Goal: Task Accomplishment & Management: Complete application form

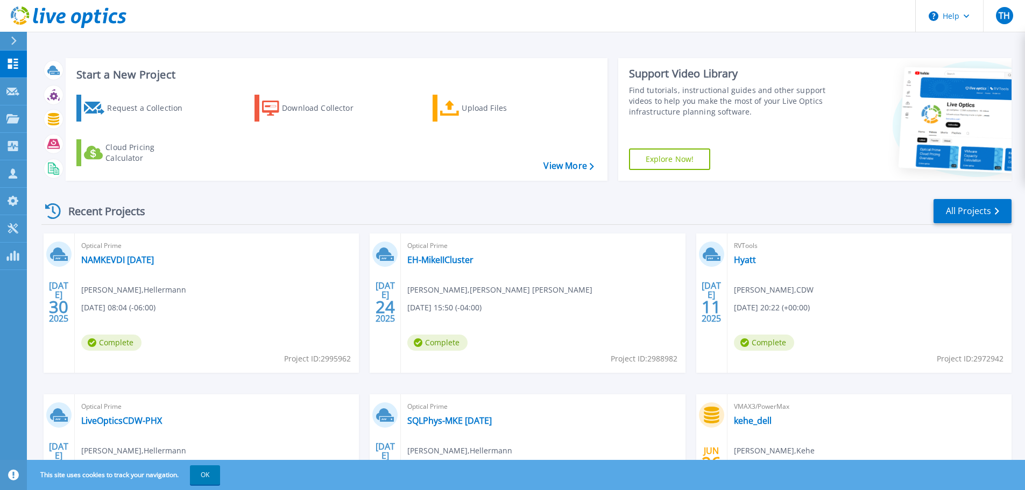
click at [286, 207] on div "Recent Projects All Projects" at bounding box center [526, 211] width 970 height 27
click at [492, 108] on div "Upload Files" at bounding box center [504, 108] width 86 height 22
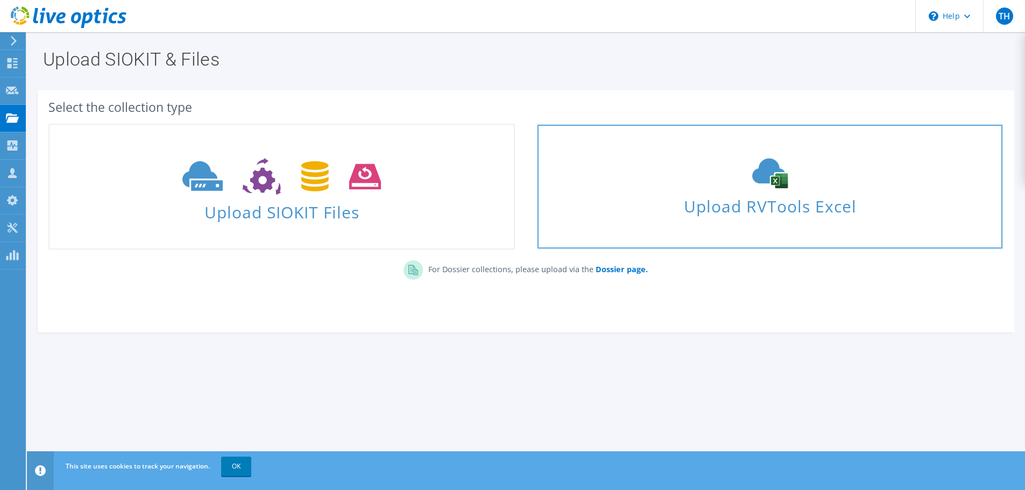
click at [710, 186] on icon at bounding box center [769, 173] width 161 height 30
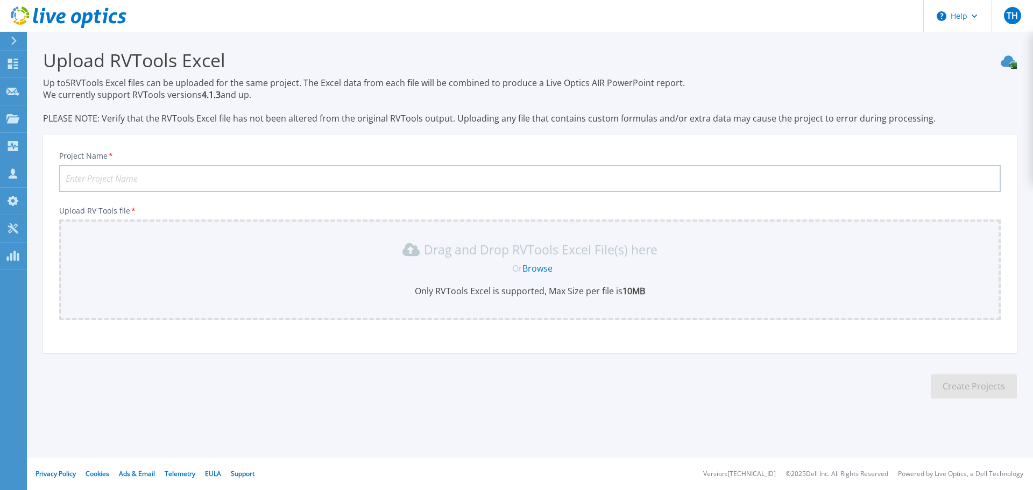
click at [140, 179] on input "Project Name *" at bounding box center [529, 178] width 941 height 27
click at [120, 176] on input "Prie" at bounding box center [529, 178] width 941 height 27
drag, startPoint x: 86, startPoint y: 177, endPoint x: 69, endPoint y: 176, distance: 16.7
click at [69, 176] on input "Prie" at bounding box center [529, 178] width 941 height 27
click at [65, 175] on input "Prie" at bounding box center [529, 178] width 941 height 27
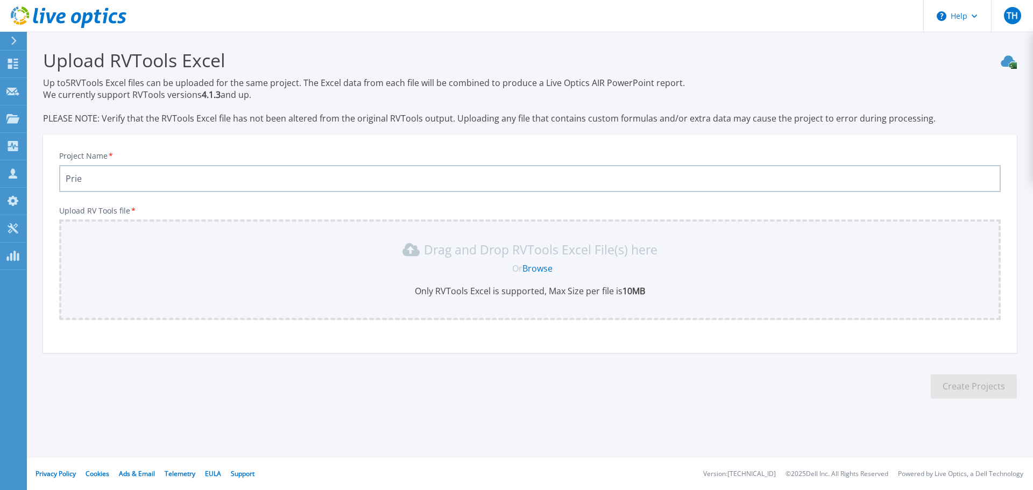
drag, startPoint x: 64, startPoint y: 177, endPoint x: 96, endPoint y: 176, distance: 31.7
click at [96, 177] on input "Prie" at bounding box center [529, 178] width 941 height 27
paste input "mient"
type input "Primient VDI"
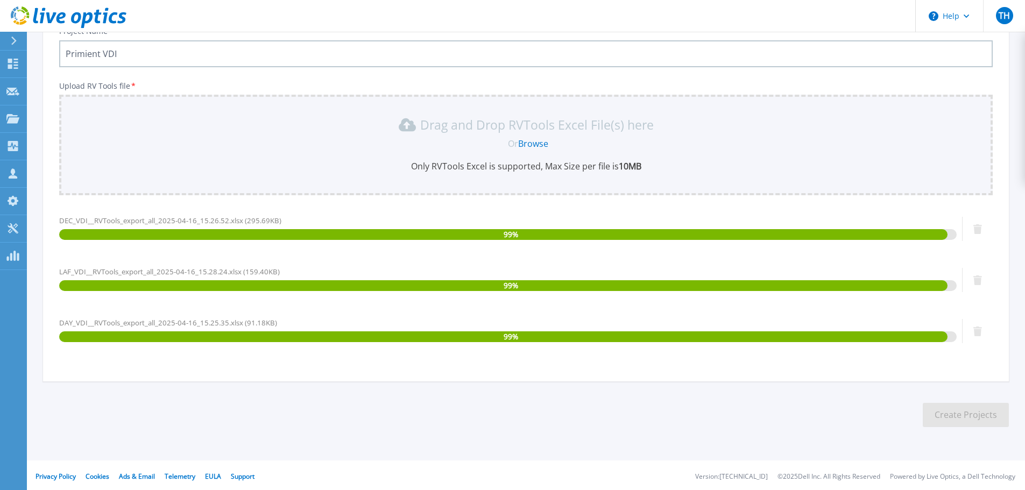
scroll to position [127, 0]
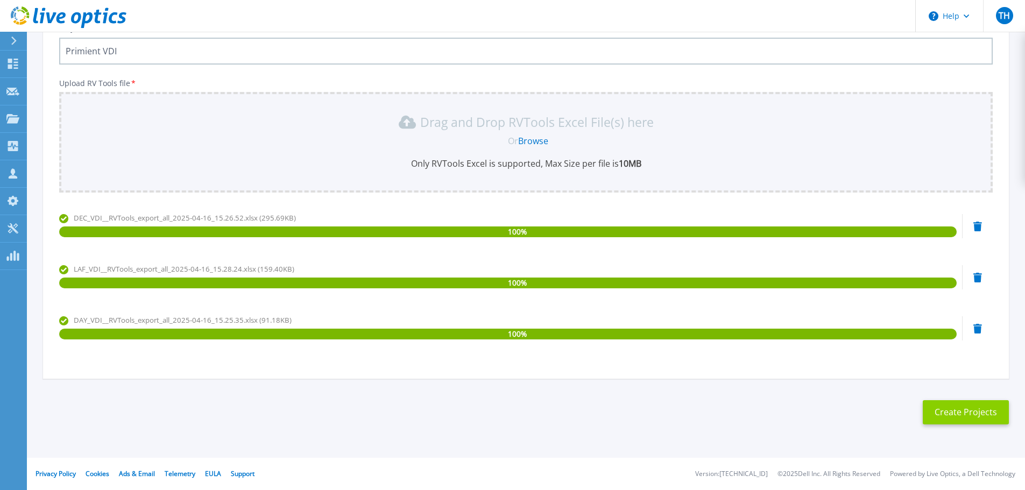
click at [971, 415] on button "Create Projects" at bounding box center [965, 412] width 86 height 24
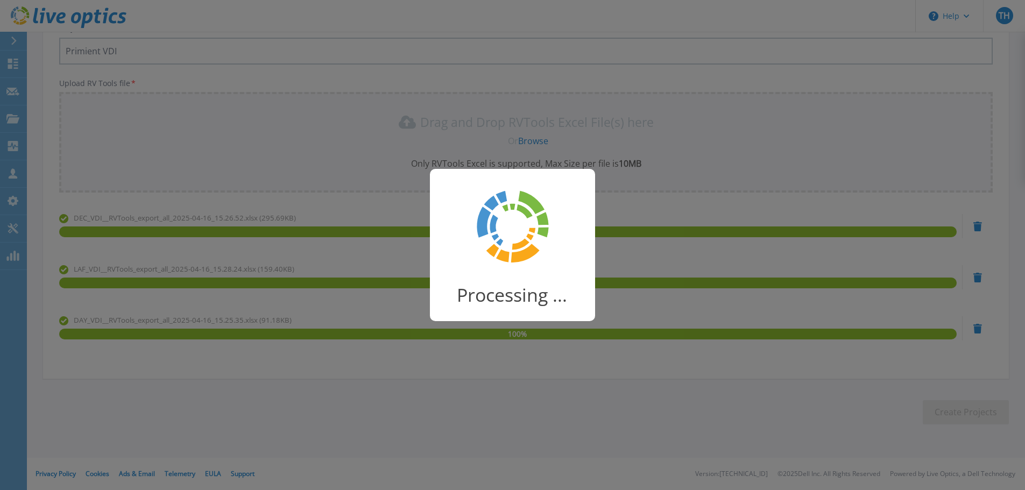
scroll to position [21, 0]
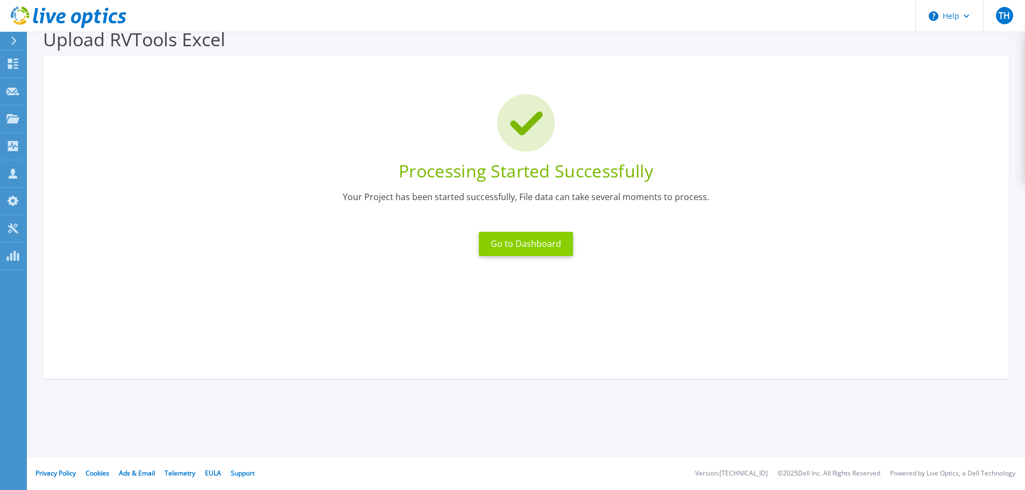
click at [521, 244] on button "Go to Dashboard" at bounding box center [526, 244] width 94 height 24
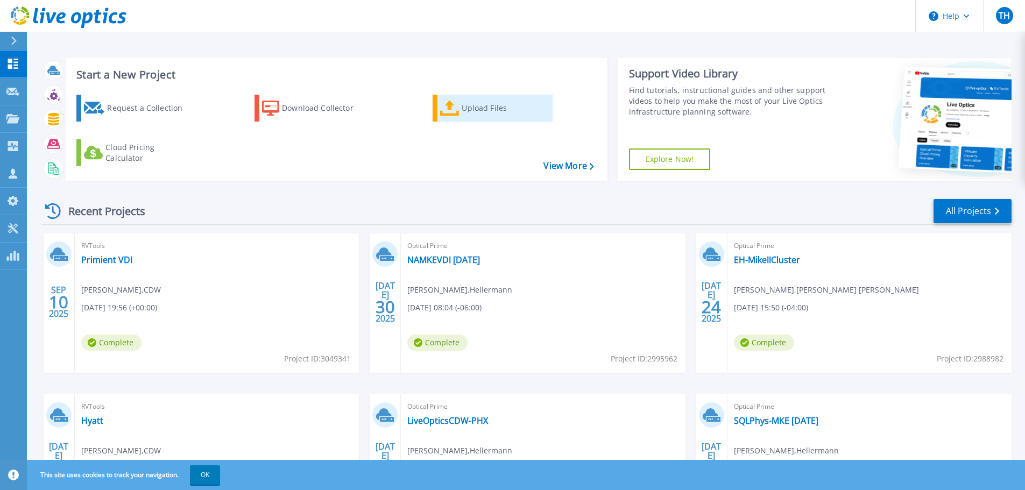
click at [453, 107] on icon at bounding box center [449, 109] width 19 height 16
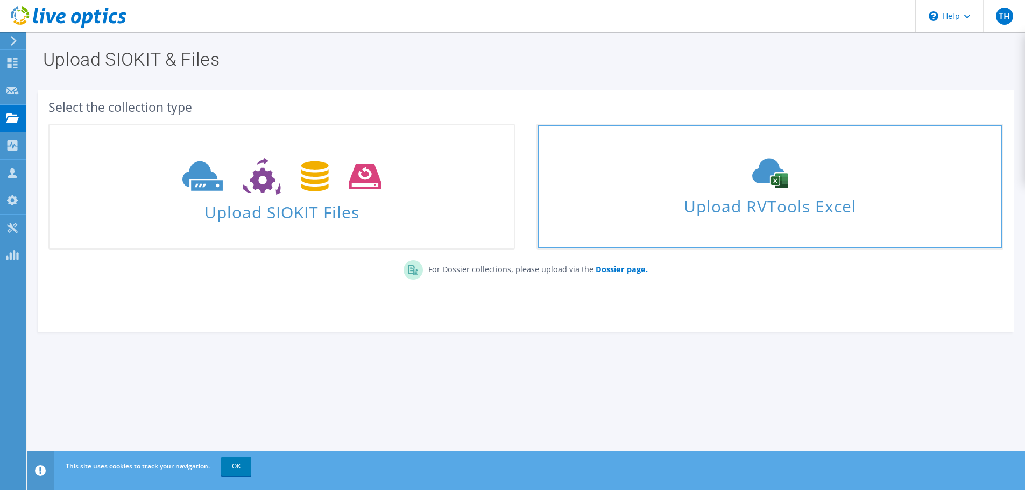
click at [762, 192] on div "Upload RVTools Excel" at bounding box center [769, 186] width 464 height 57
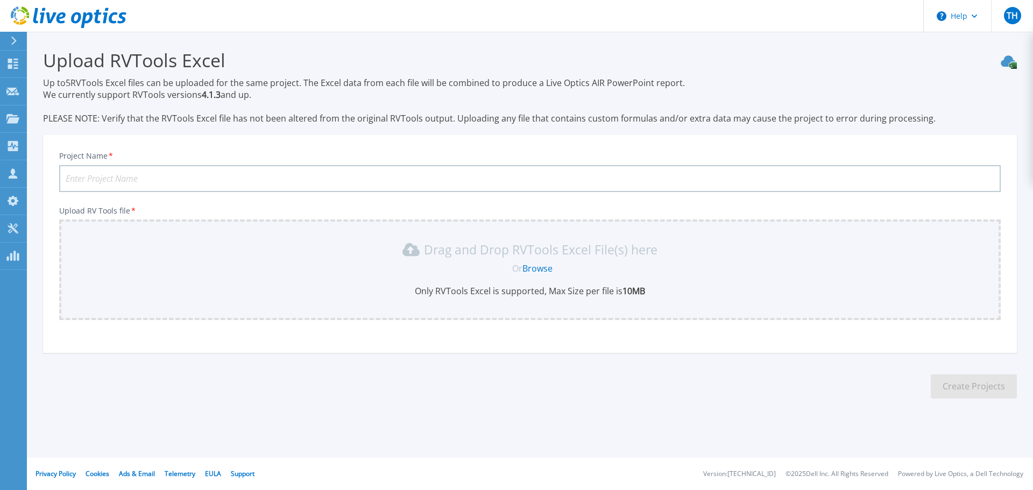
click at [146, 179] on input "Project Name *" at bounding box center [529, 178] width 941 height 27
paste input "Primient"
type input "Primient General VM"
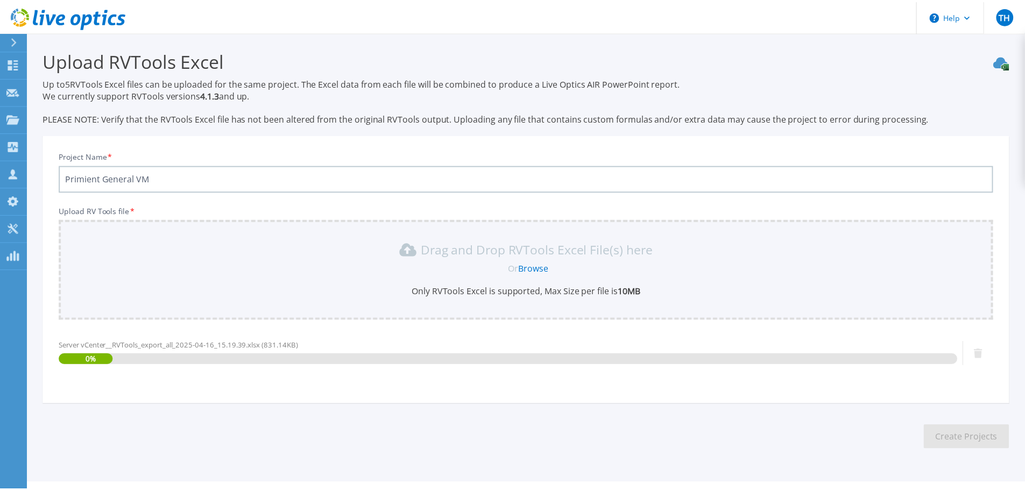
scroll to position [25, 0]
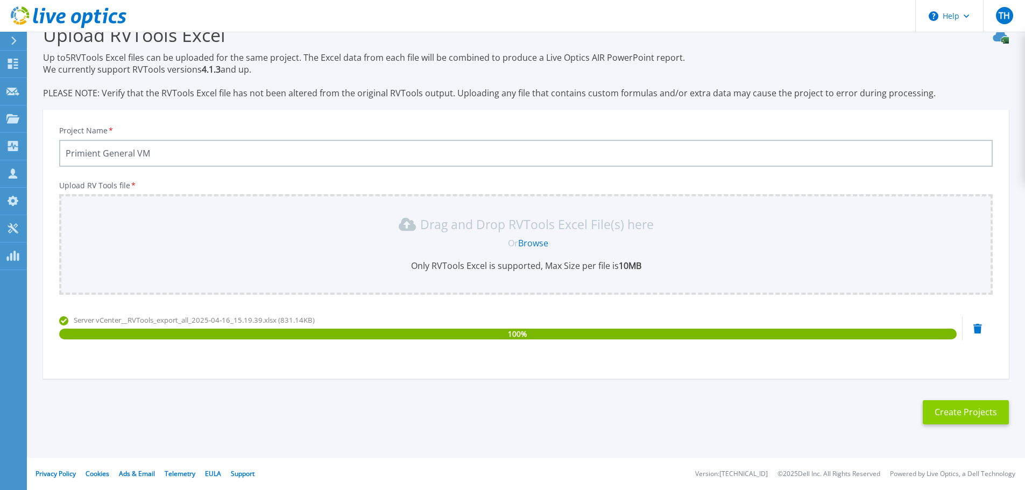
click at [974, 414] on button "Create Projects" at bounding box center [965, 412] width 86 height 24
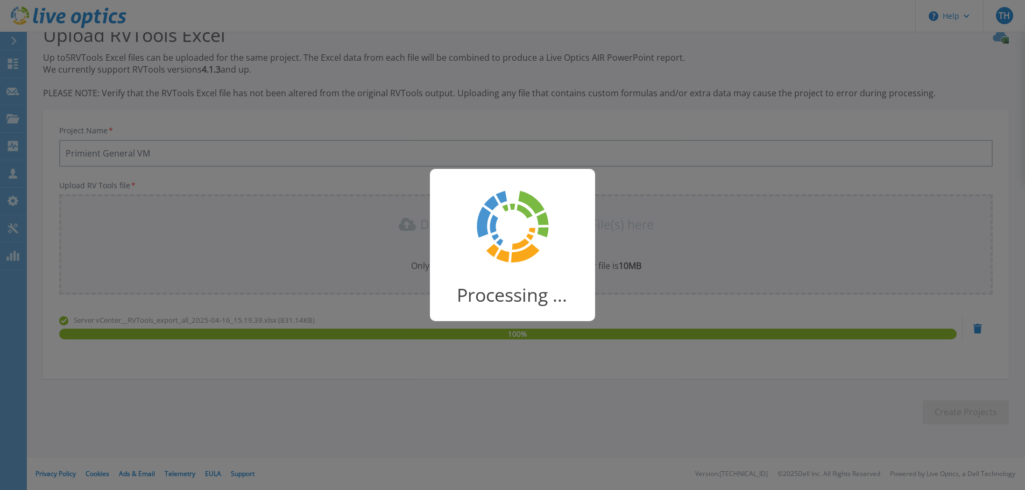
scroll to position [21, 0]
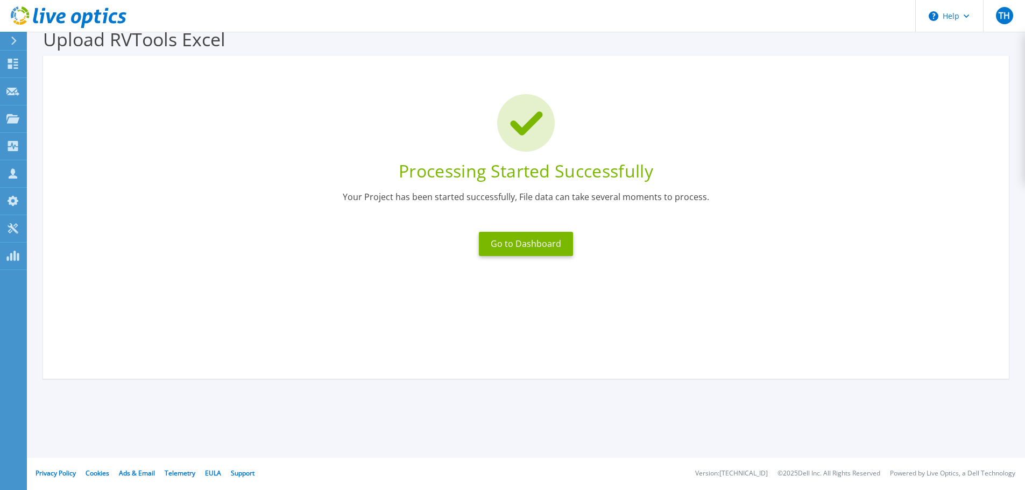
click at [84, 18] on icon at bounding box center [87, 20] width 12 height 16
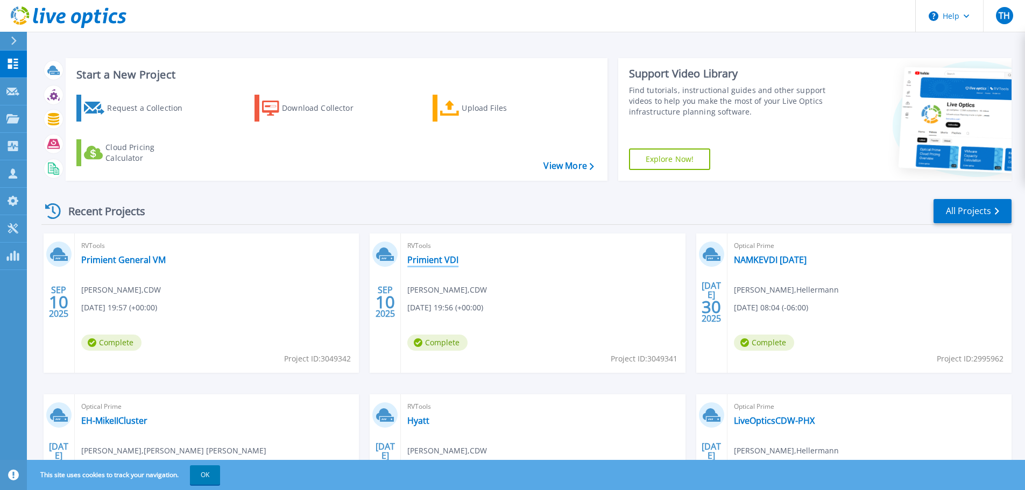
click at [443, 262] on link "Primient VDI" at bounding box center [432, 259] width 51 height 11
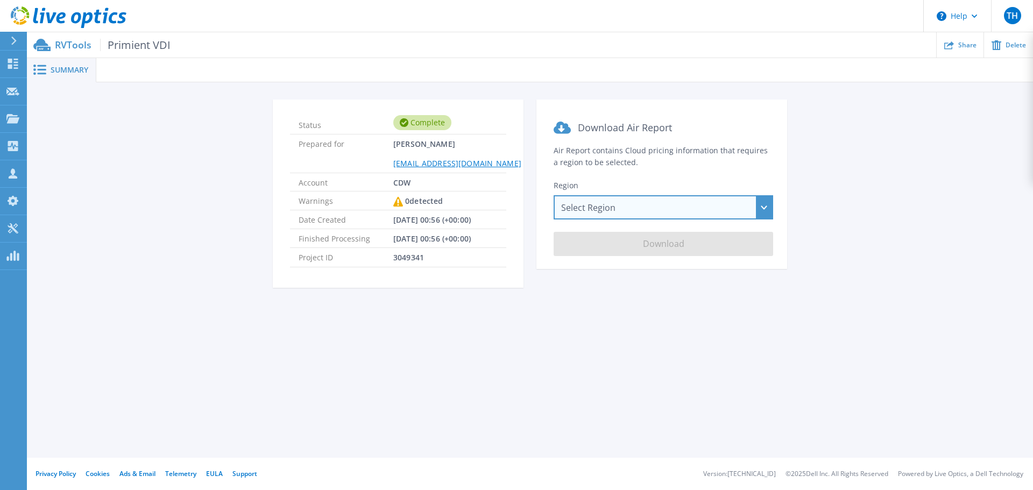
click at [630, 207] on div "Select Region [GEOGRAPHIC_DATA] ([GEOGRAPHIC_DATA]) [GEOGRAPHIC_DATA] ([GEOGRAP…" at bounding box center [662, 207] width 219 height 24
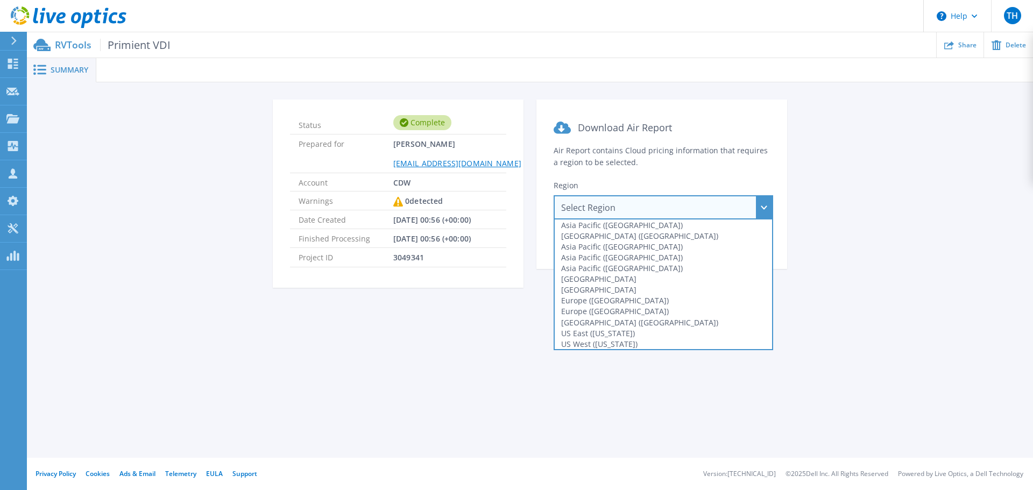
drag, startPoint x: 472, startPoint y: 333, endPoint x: 439, endPoint y: 319, distance: 35.7
click at [472, 334] on div "Summary Status Complete Prepared for Tom Hudson tomhud@cdw.com Account CDW Warn…" at bounding box center [530, 229] width 1006 height 458
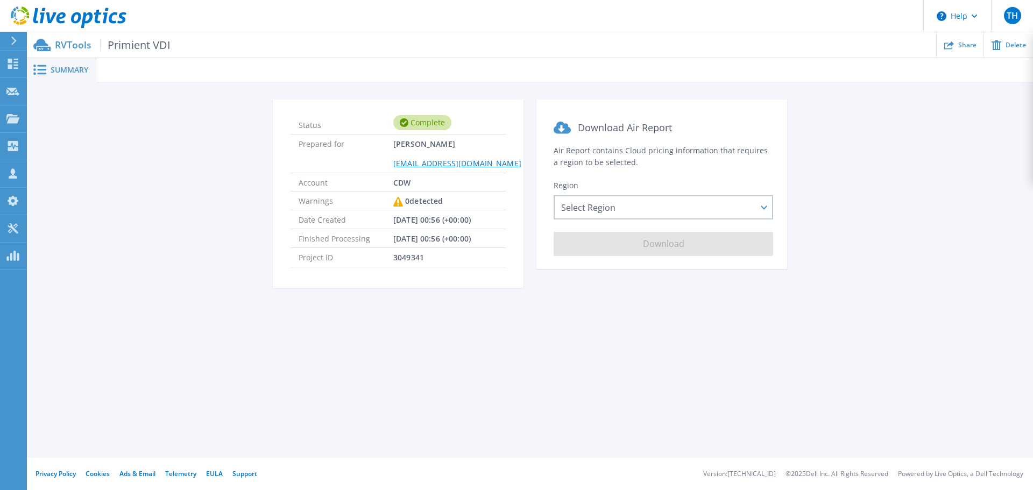
click at [132, 44] on span "Primient VDI" at bounding box center [135, 45] width 70 height 12
click at [63, 68] on span "Summary" at bounding box center [70, 70] width 38 height 8
click at [63, 70] on span "Summary" at bounding box center [70, 70] width 38 height 8
click at [13, 65] on icon at bounding box center [12, 64] width 13 height 10
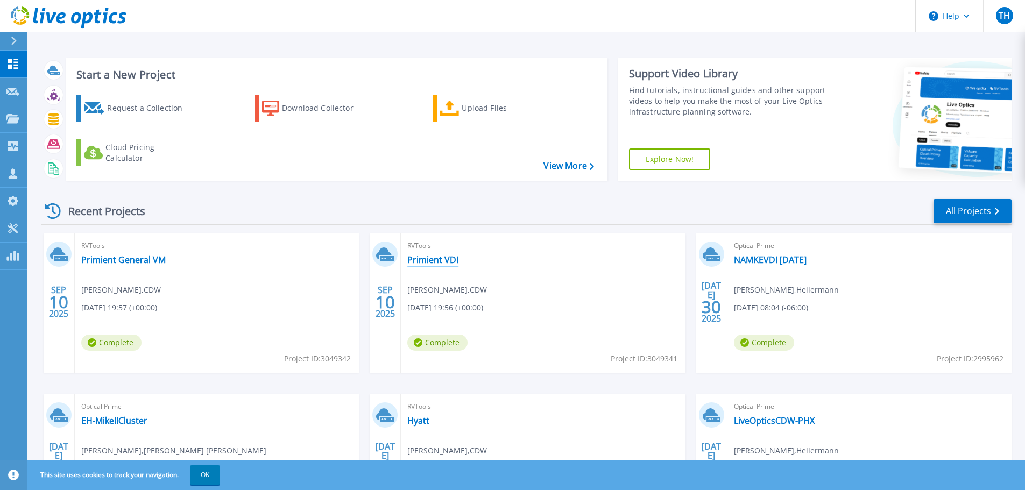
click at [434, 258] on link "Primient VDI" at bounding box center [432, 259] width 51 height 11
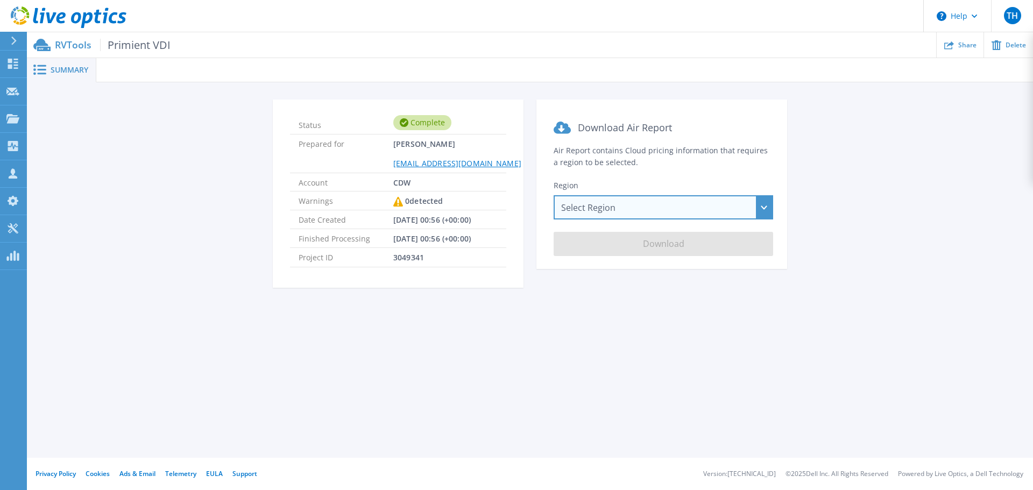
click at [675, 212] on div "Select Region Asia Pacific (Hong Kong) Asia Pacific (Mumbai) Asia Pacific (Seou…" at bounding box center [662, 207] width 219 height 24
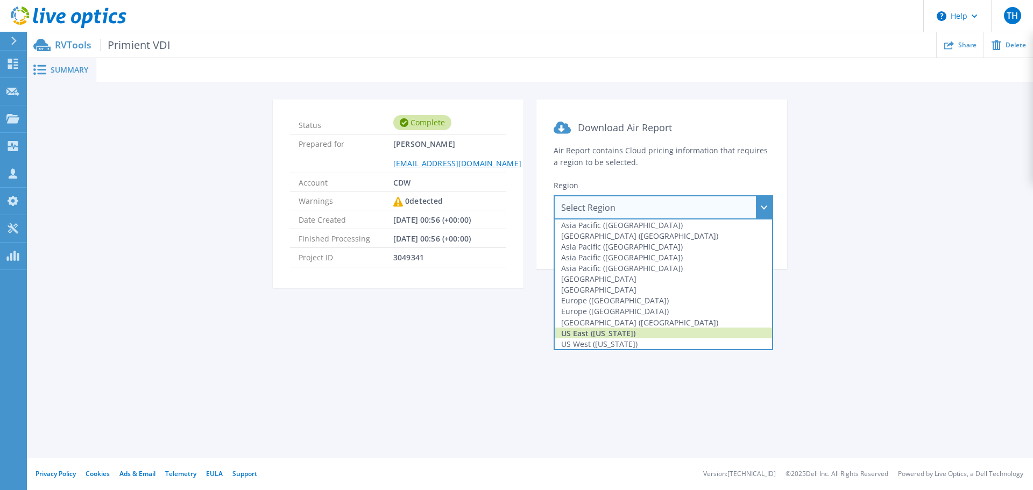
click at [634, 332] on div "US East (Virginia)" at bounding box center [662, 333] width 217 height 11
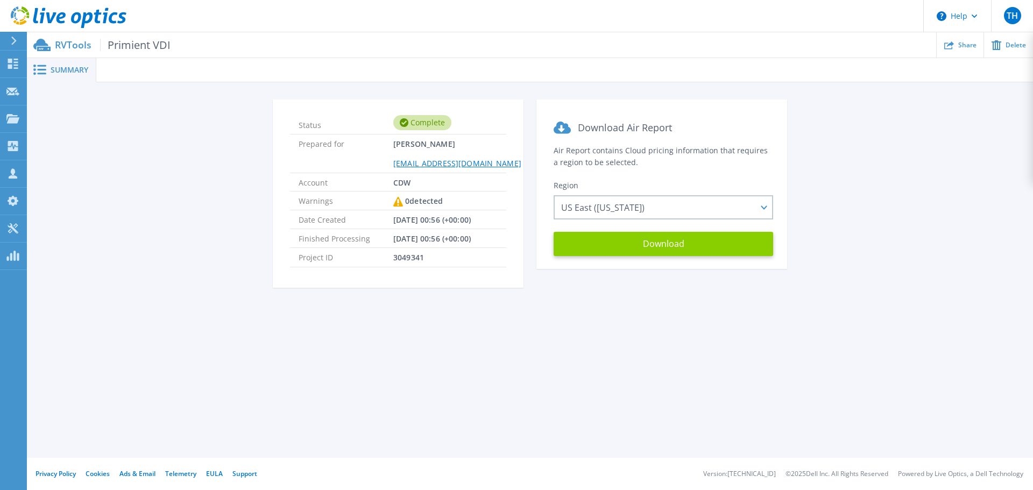
click at [656, 244] on button "Download" at bounding box center [662, 244] width 219 height 24
click at [156, 208] on div "Status Complete Prepared for Tom Hudson tomhud@cdw.com Account CDW Warnings 0 d…" at bounding box center [529, 199] width 973 height 201
click at [57, 11] on icon at bounding box center [69, 17] width 116 height 22
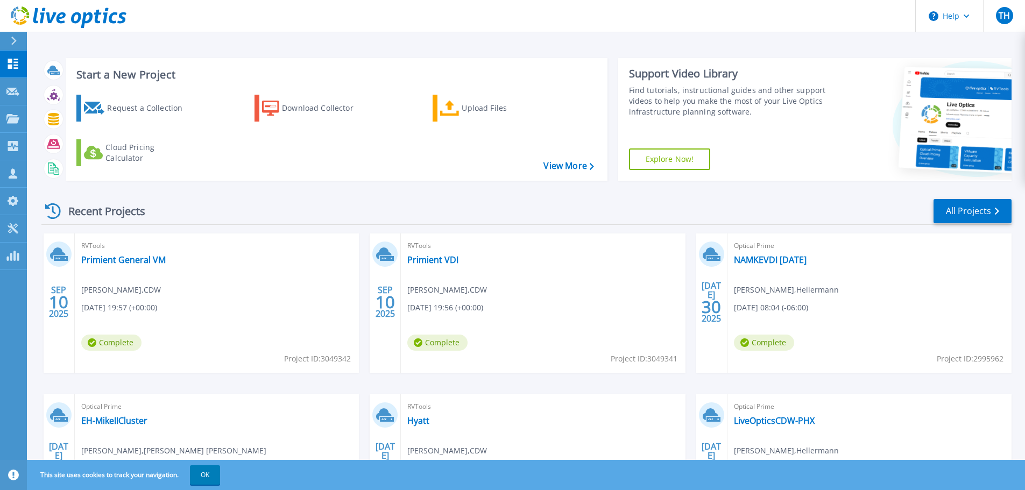
click at [645, 358] on span "Project ID: 3049341" at bounding box center [643, 359] width 67 height 12
click at [577, 265] on div "RVTools Primient VDI [PERSON_NAME] , CDW [DATE] 19:56 (+00:00) Complete Project…" at bounding box center [543, 302] width 284 height 139
click at [428, 258] on link "Primient VDI" at bounding box center [432, 259] width 51 height 11
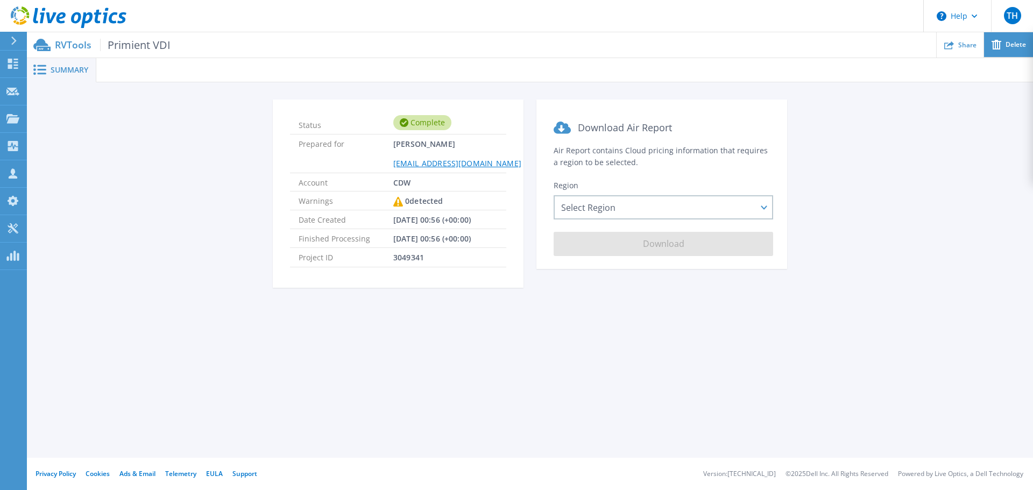
click at [1000, 45] on icon at bounding box center [996, 45] width 10 height 10
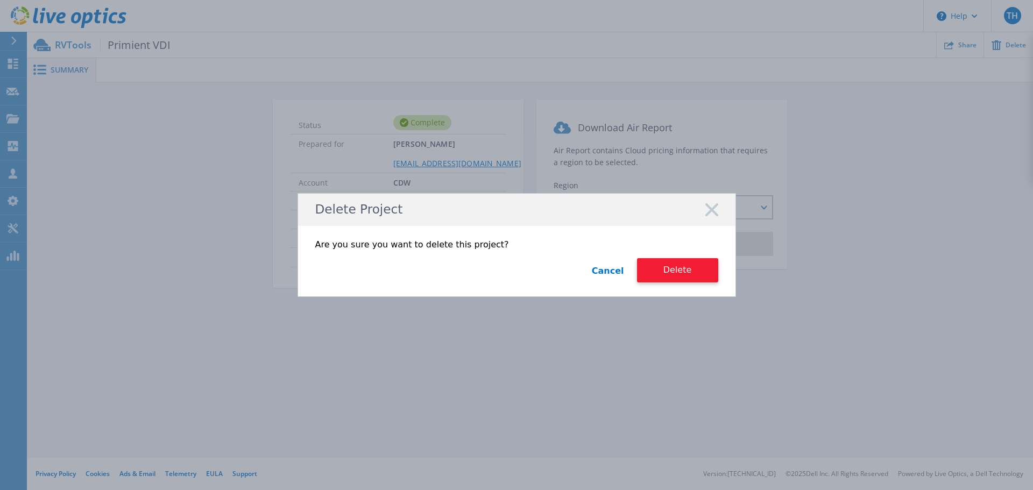
click at [680, 269] on button "Delete" at bounding box center [677, 270] width 81 height 24
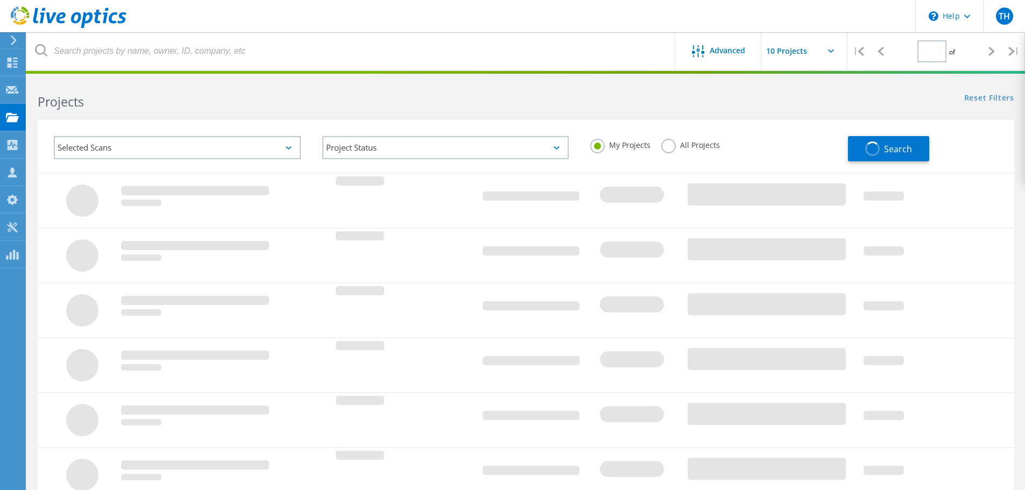
type input "1"
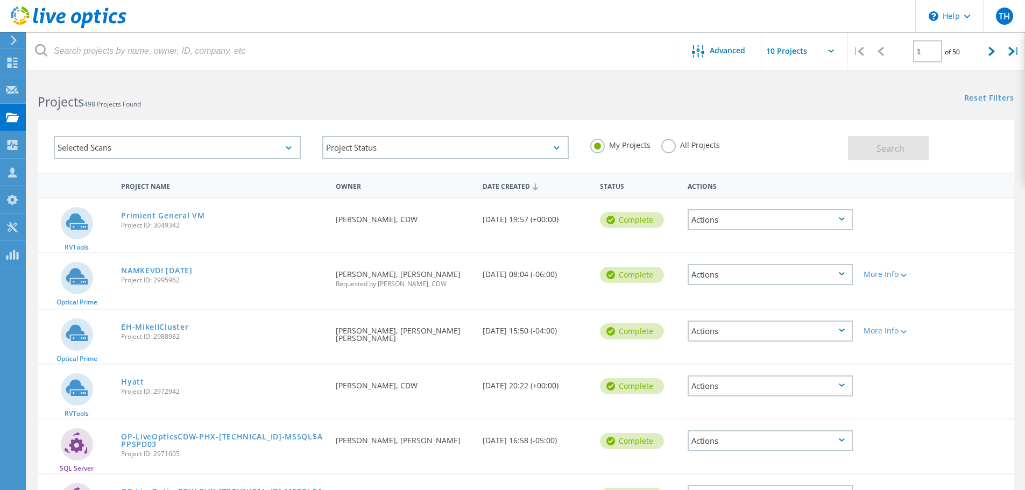
click at [254, 235] on div "Primient General VM Project ID: 3049342" at bounding box center [223, 218] width 215 height 41
click at [101, 19] on icon at bounding box center [69, 17] width 116 height 22
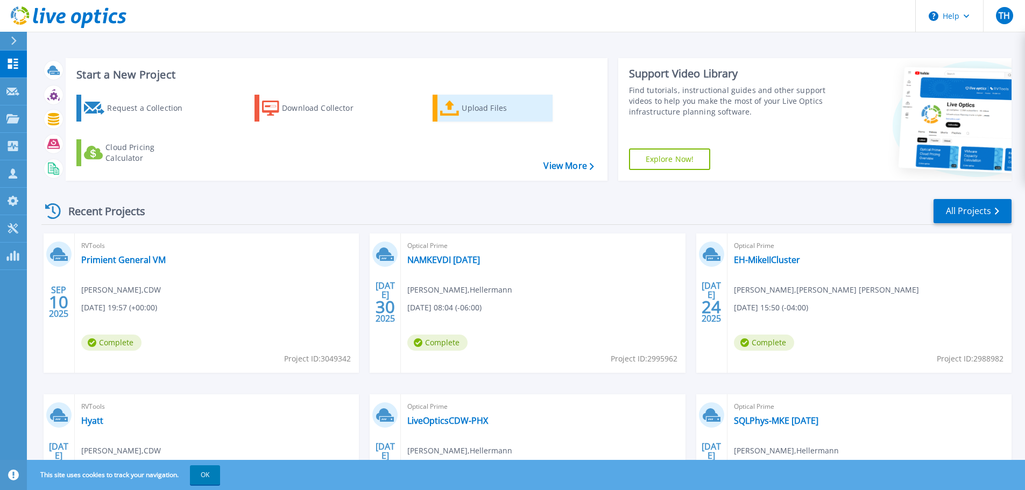
click at [484, 107] on div "Upload Files" at bounding box center [504, 108] width 86 height 22
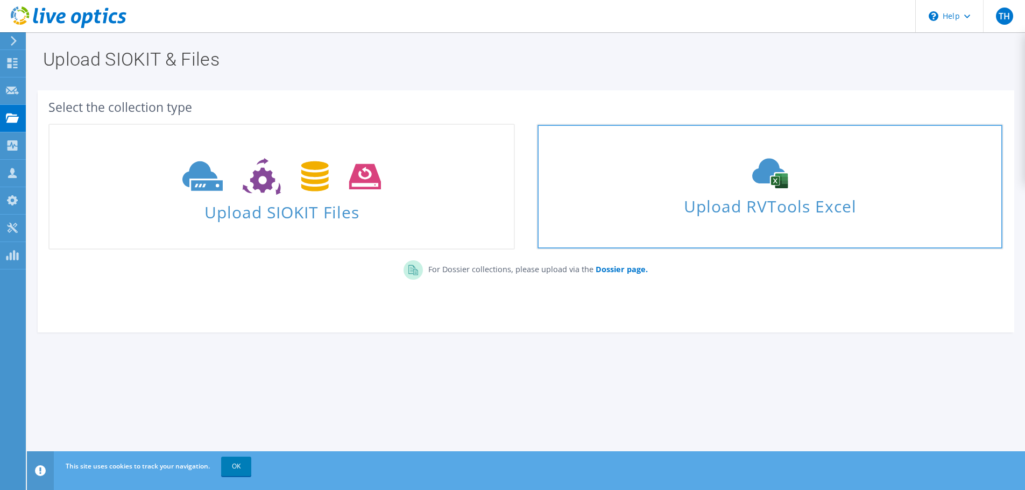
click at [674, 191] on div "Upload RVTools Excel" at bounding box center [769, 186] width 464 height 57
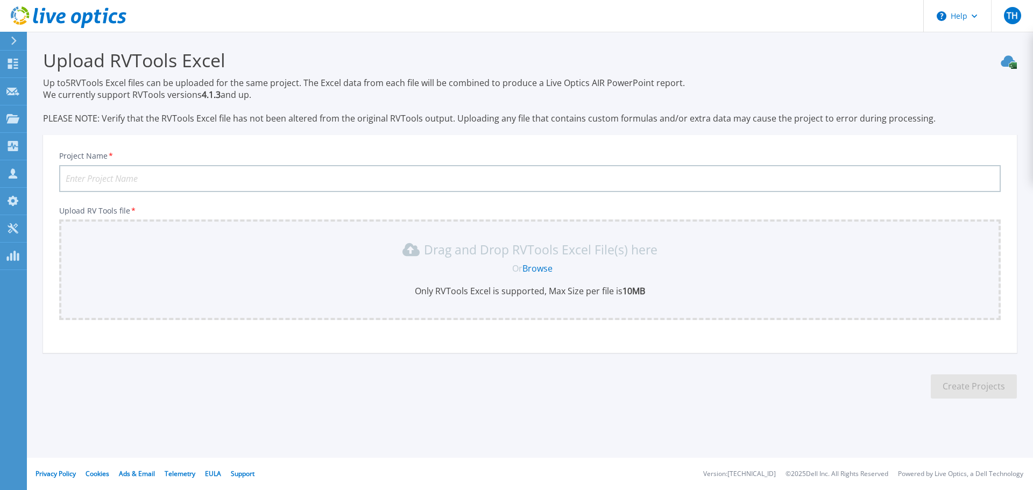
click at [252, 168] on input "Project Name *" at bounding box center [529, 178] width 941 height 27
paste input "Primient"
type input "Primient DAY"
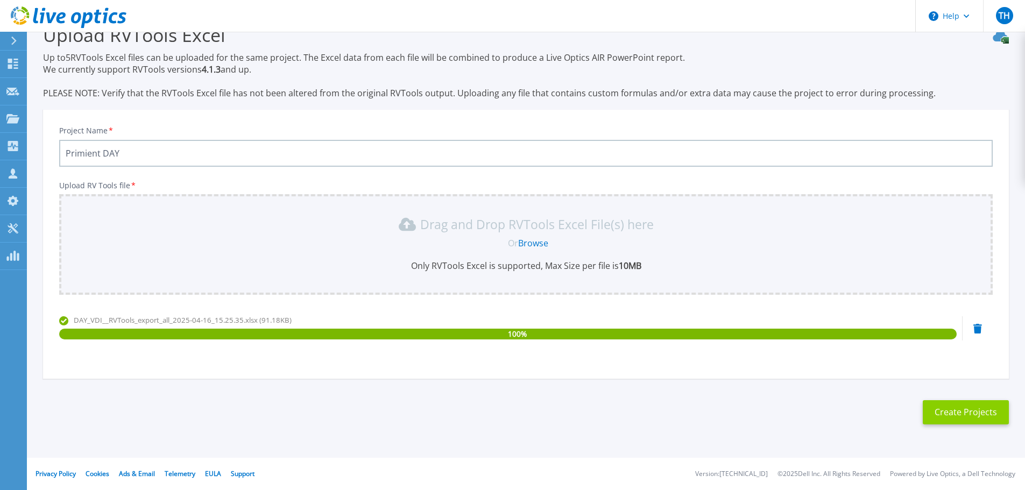
click at [972, 415] on button "Create Projects" at bounding box center [965, 412] width 86 height 24
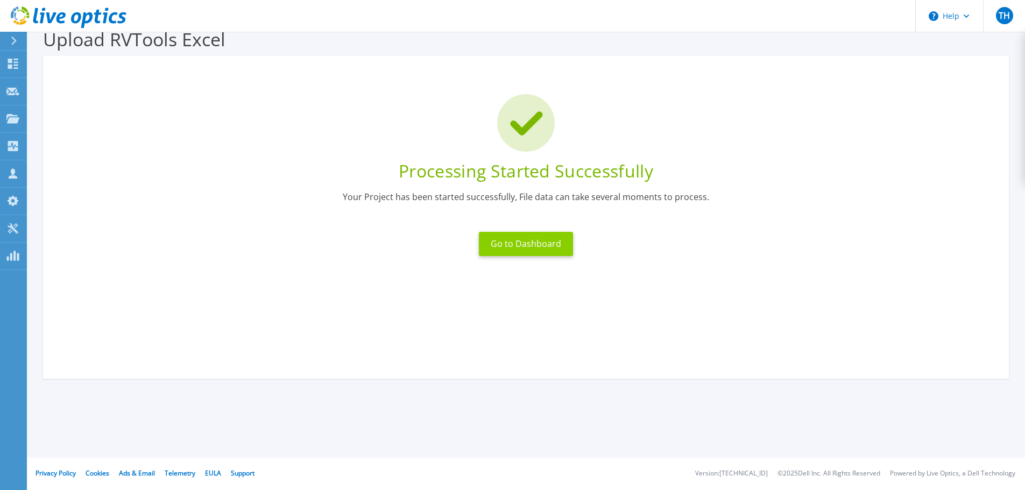
scroll to position [0, 0]
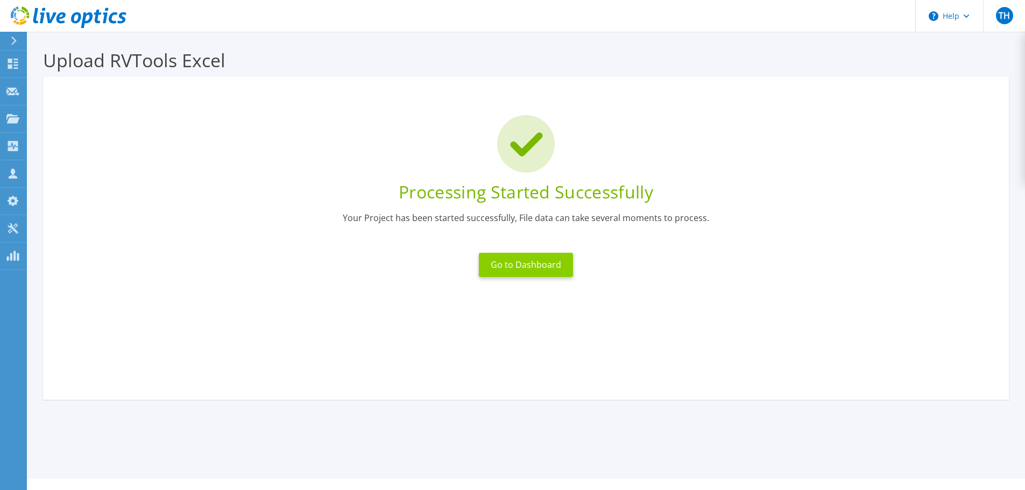
click at [536, 265] on button "Go to Dashboard" at bounding box center [526, 265] width 94 height 24
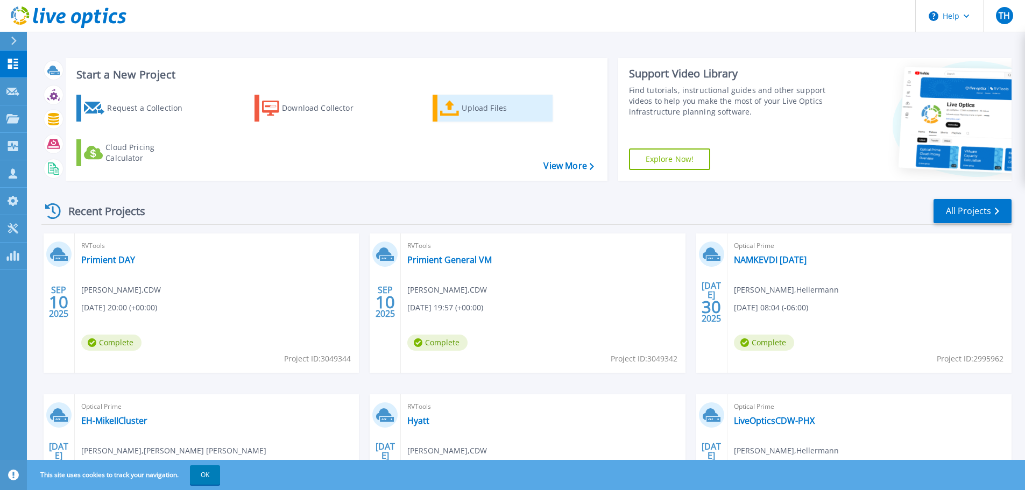
click at [454, 105] on icon at bounding box center [449, 109] width 19 height 16
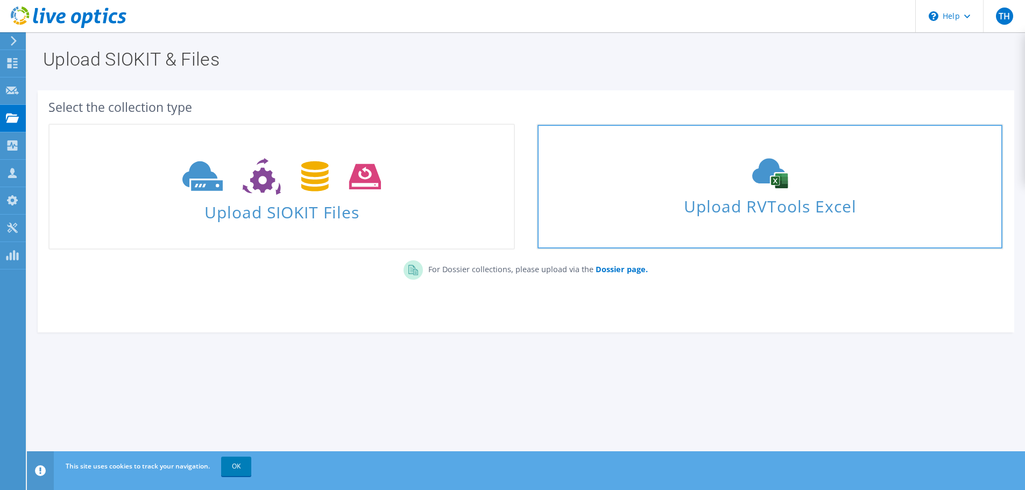
click at [707, 220] on link "Upload RVTools Excel" at bounding box center [769, 187] width 466 height 126
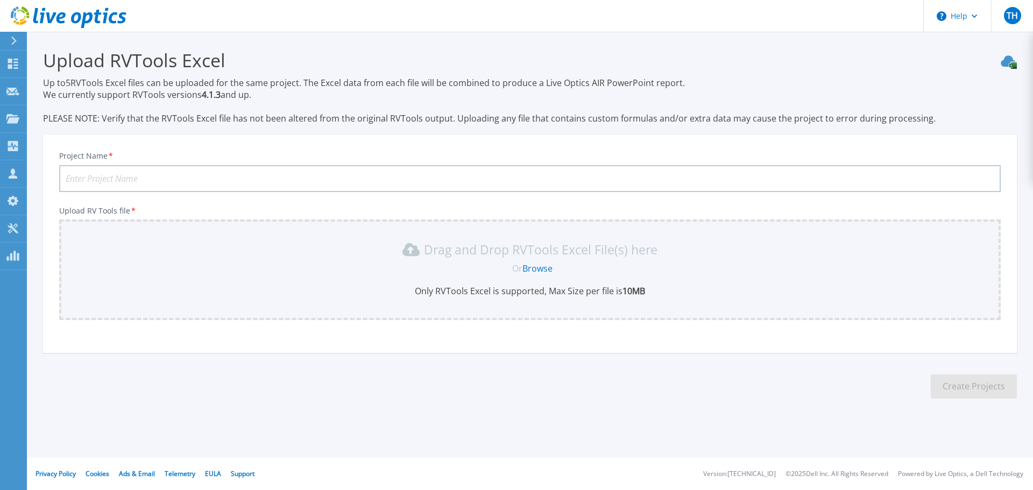
click at [184, 169] on input "Project Name *" at bounding box center [529, 178] width 941 height 27
paste input "Primient"
click at [103, 173] on input "Primient VDI DEC" at bounding box center [529, 178] width 941 height 27
type input "Primient VDI DEC"
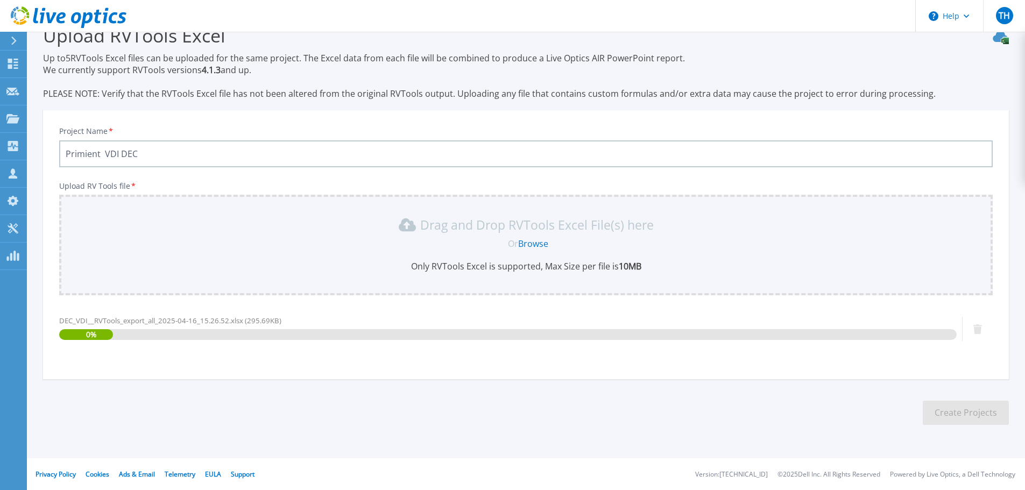
scroll to position [25, 0]
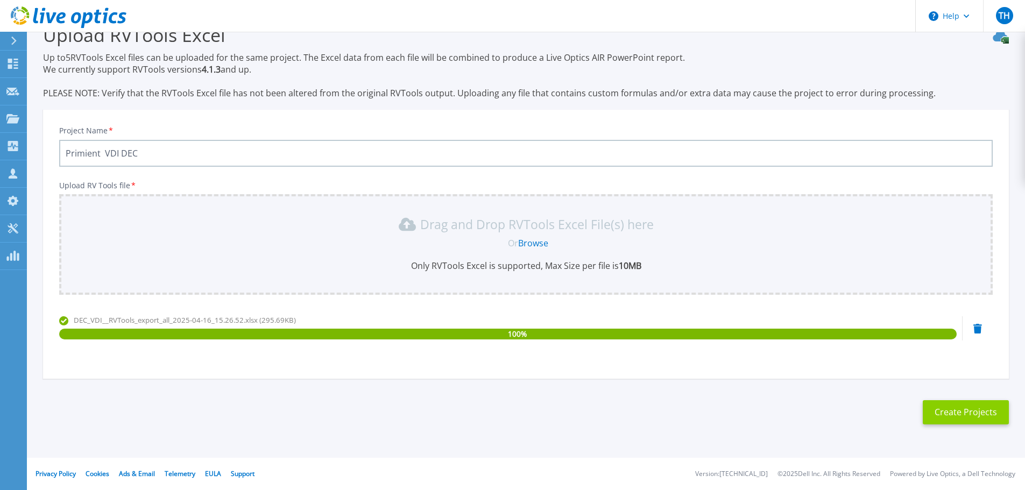
click at [976, 417] on button "Create Projects" at bounding box center [965, 412] width 86 height 24
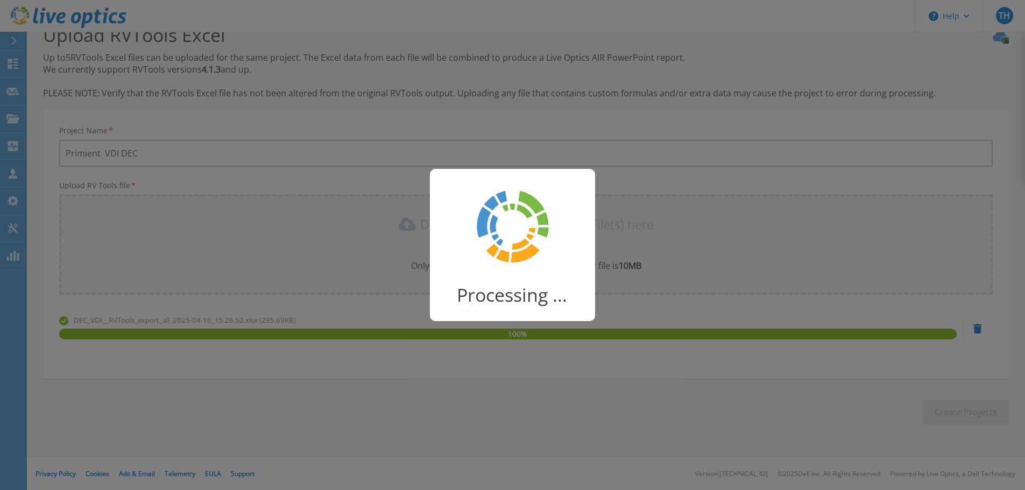
scroll to position [21, 0]
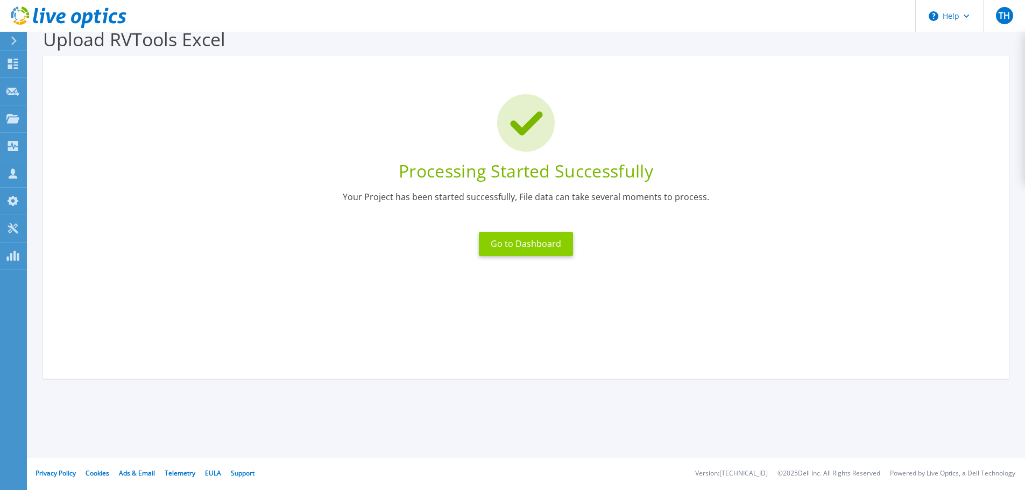
click at [535, 247] on button "Go to Dashboard" at bounding box center [526, 244] width 94 height 24
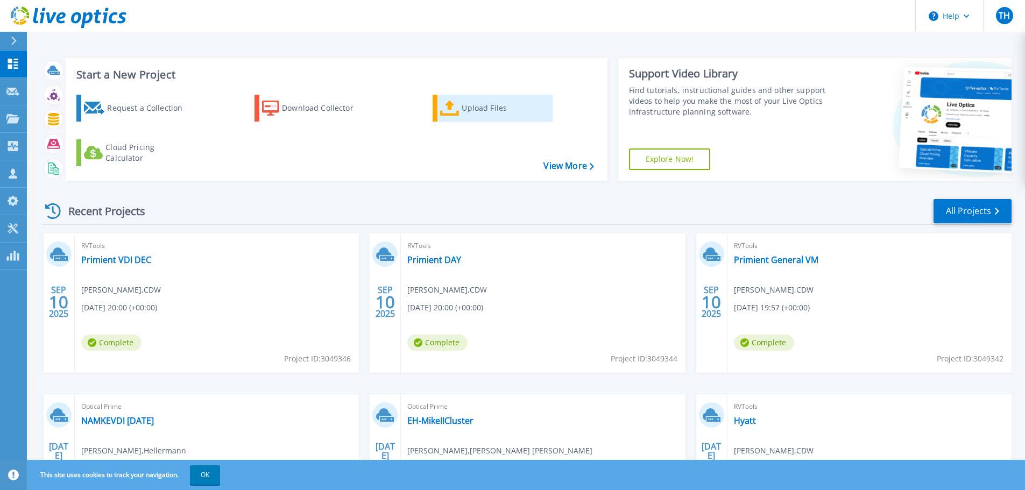
click at [482, 114] on div "Upload Files" at bounding box center [504, 108] width 86 height 22
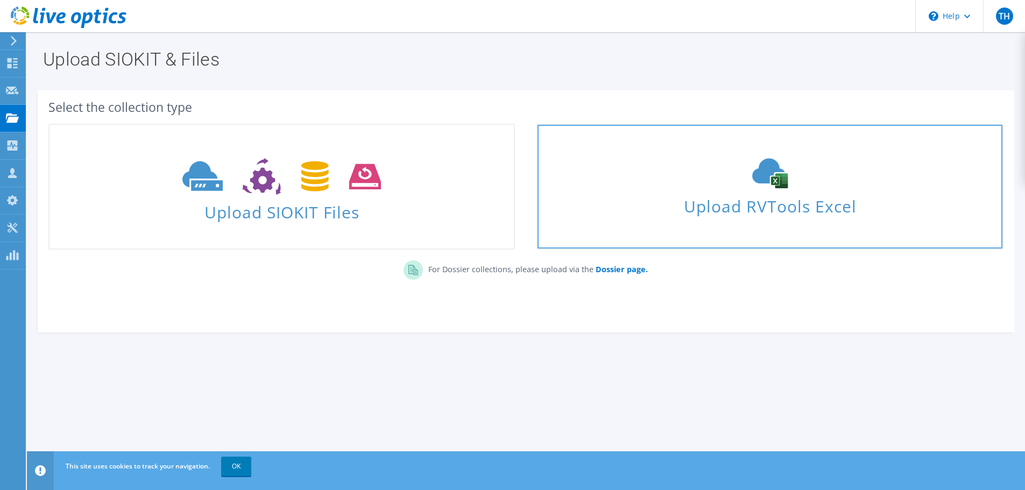
click at [780, 203] on span "Upload RVTools Excel" at bounding box center [769, 203] width 464 height 23
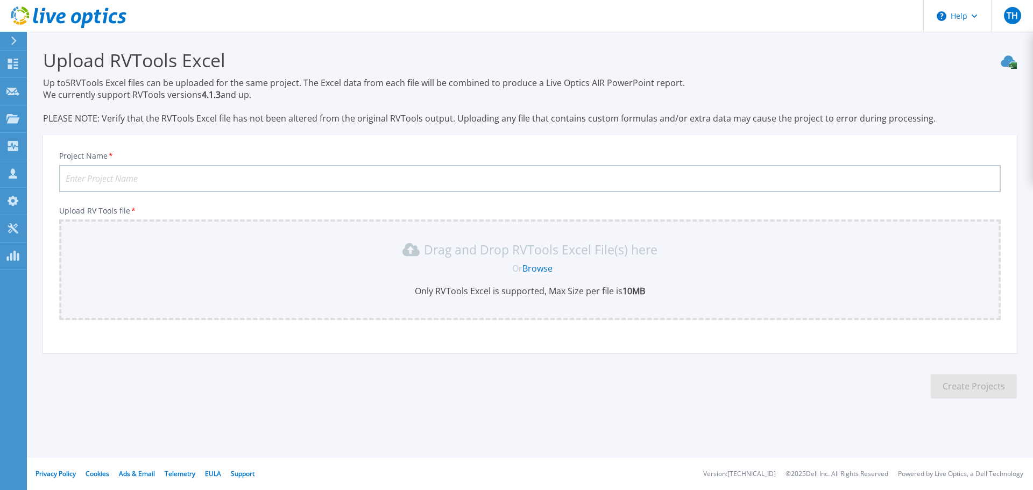
click at [202, 178] on input "Project Name *" at bounding box center [529, 178] width 941 height 27
paste input "Primient"
type input "Primient VDI LAF"
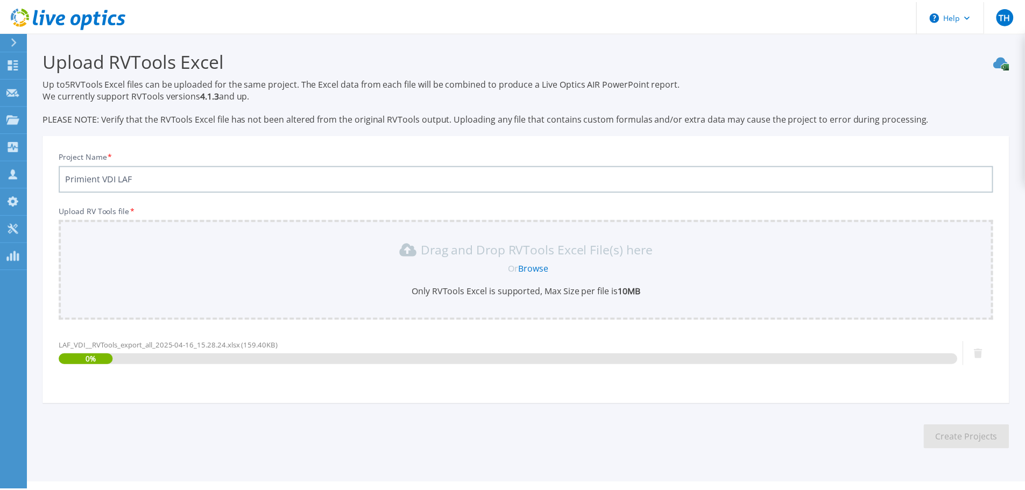
scroll to position [25, 0]
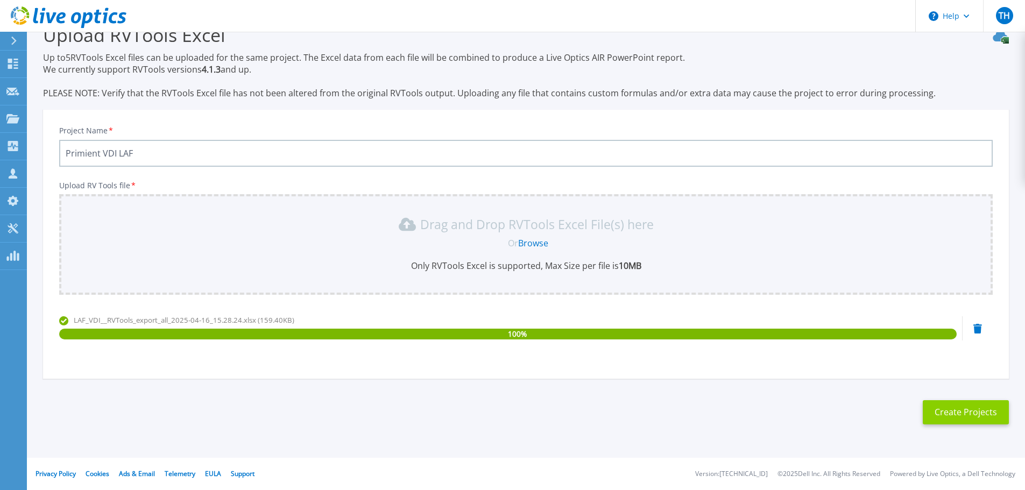
click at [978, 414] on button "Create Projects" at bounding box center [965, 412] width 86 height 24
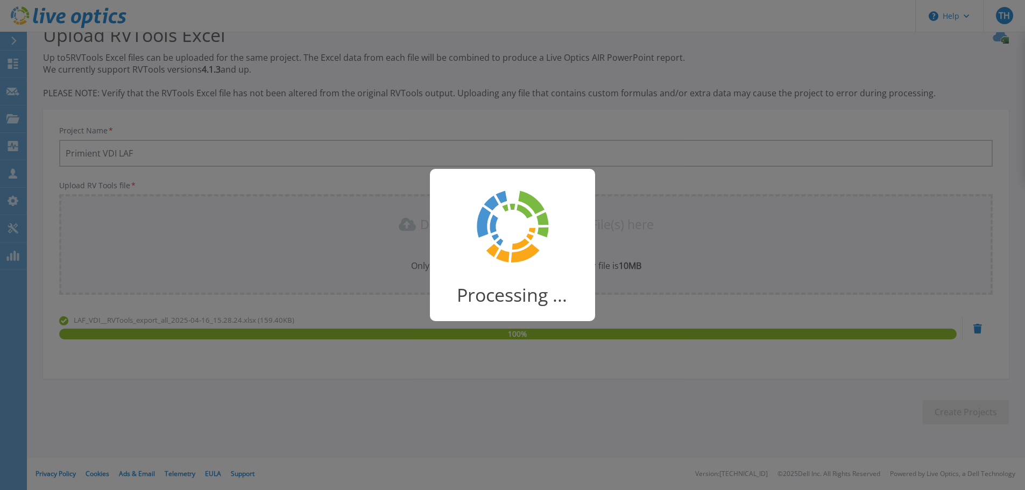
scroll to position [21, 0]
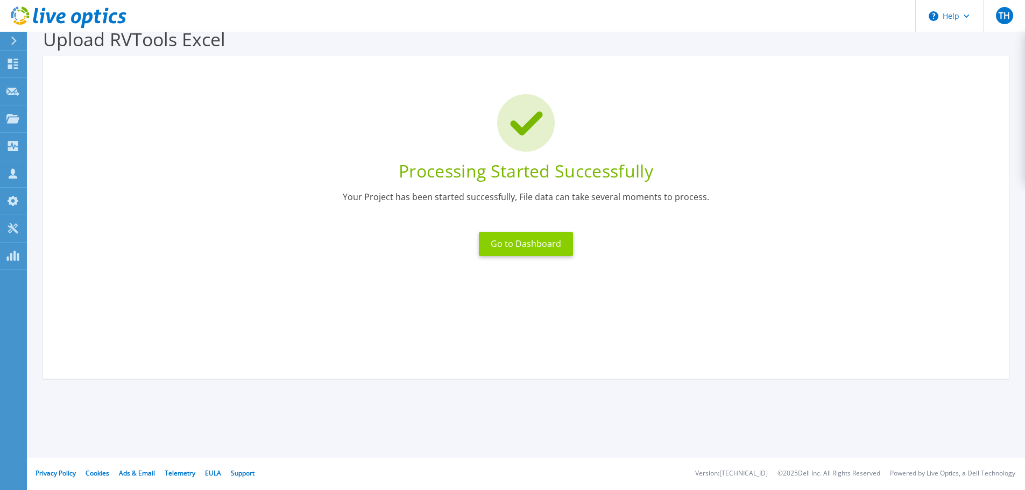
click at [521, 247] on button "Go to Dashboard" at bounding box center [526, 244] width 94 height 24
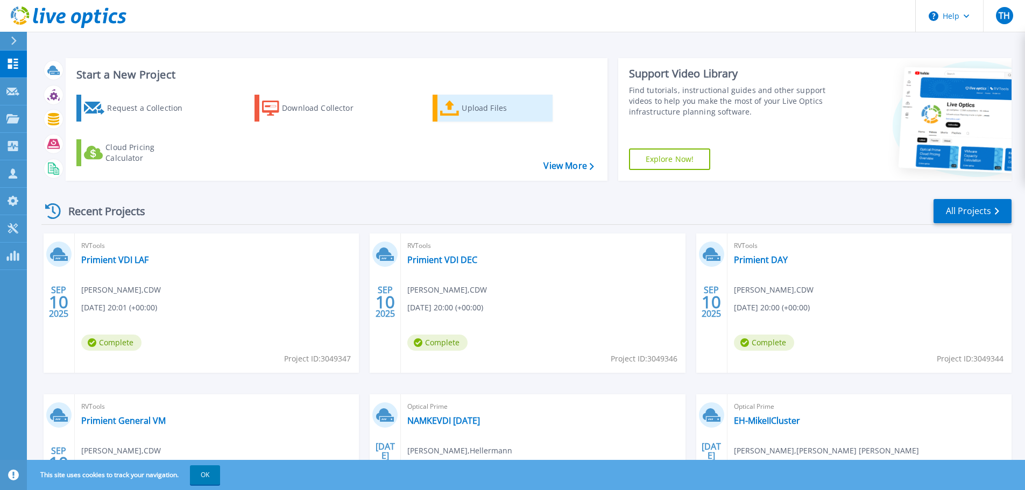
click at [480, 109] on div "Upload Files" at bounding box center [504, 108] width 86 height 22
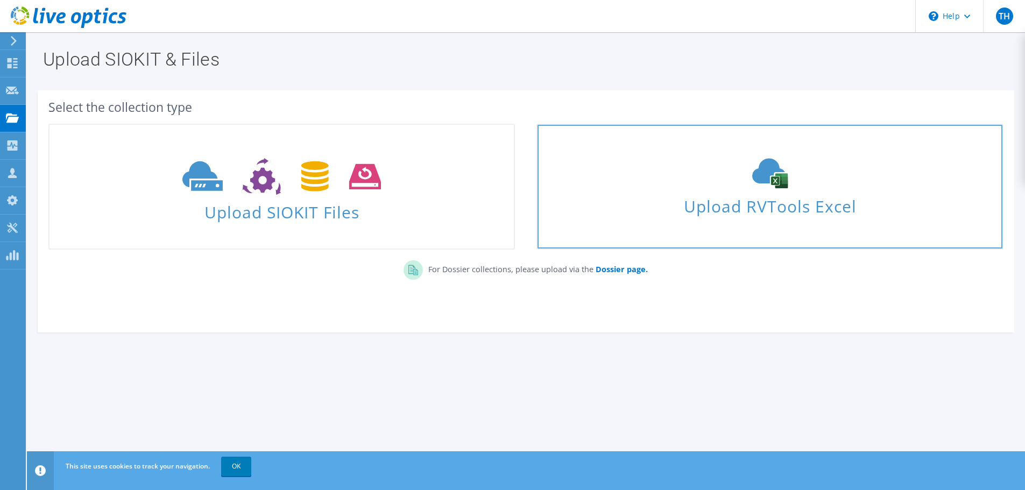
click at [664, 186] on div "Upload RVTools Excel" at bounding box center [769, 186] width 464 height 57
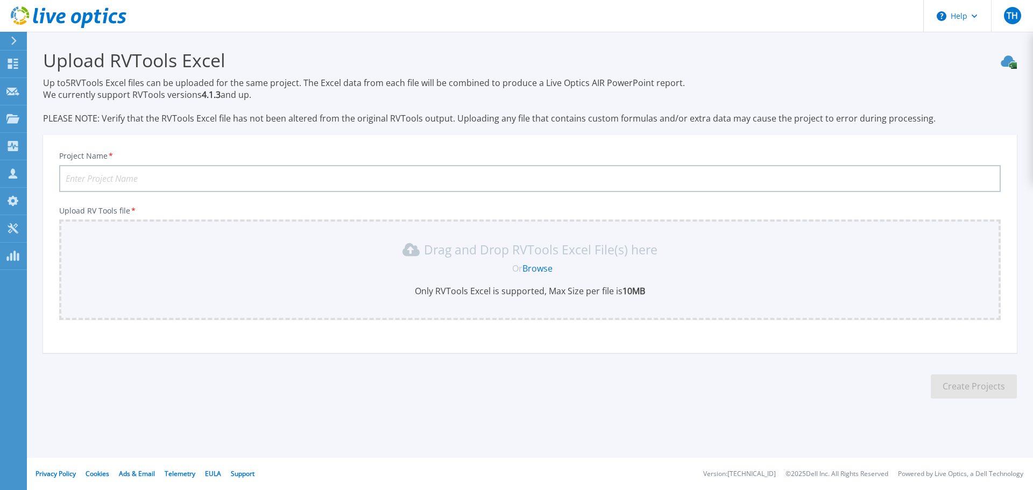
click at [232, 174] on input "Project Name *" at bounding box center [529, 178] width 941 height 27
paste input "Primient"
type input "Primient VDI [PERSON_NAME]"
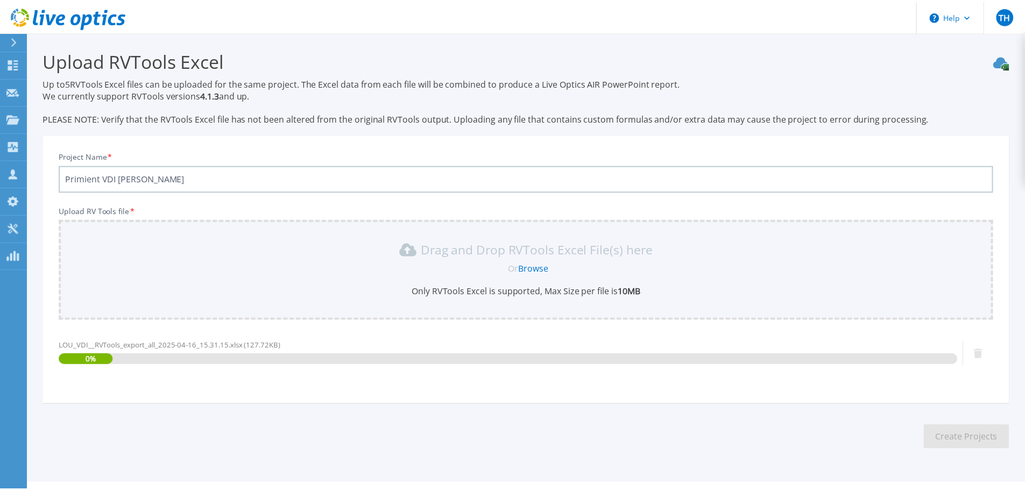
scroll to position [25, 0]
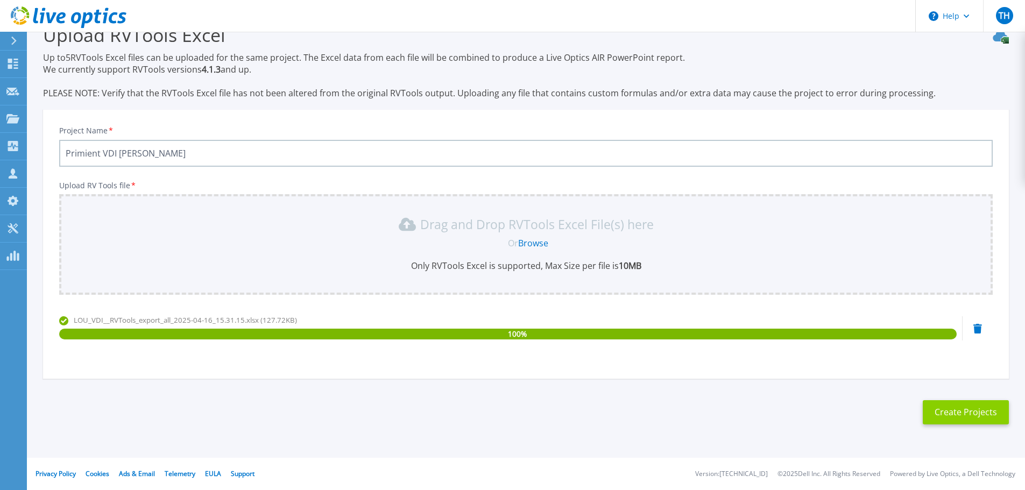
click at [984, 417] on button "Create Projects" at bounding box center [965, 412] width 86 height 24
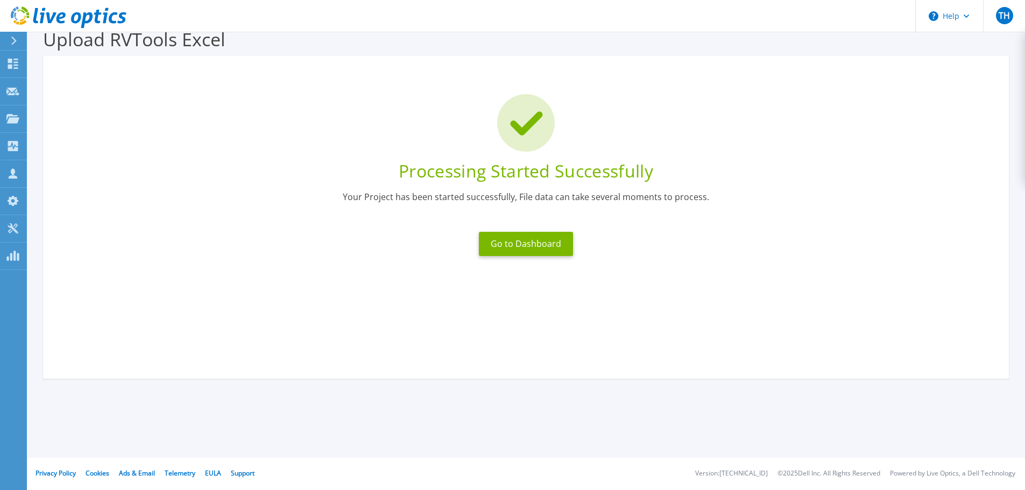
scroll to position [21, 0]
drag, startPoint x: 67, startPoint y: 150, endPoint x: 101, endPoint y: 116, distance: 47.5
click at [70, 150] on div at bounding box center [525, 123] width 933 height 58
